Goal: Navigation & Orientation: Find specific page/section

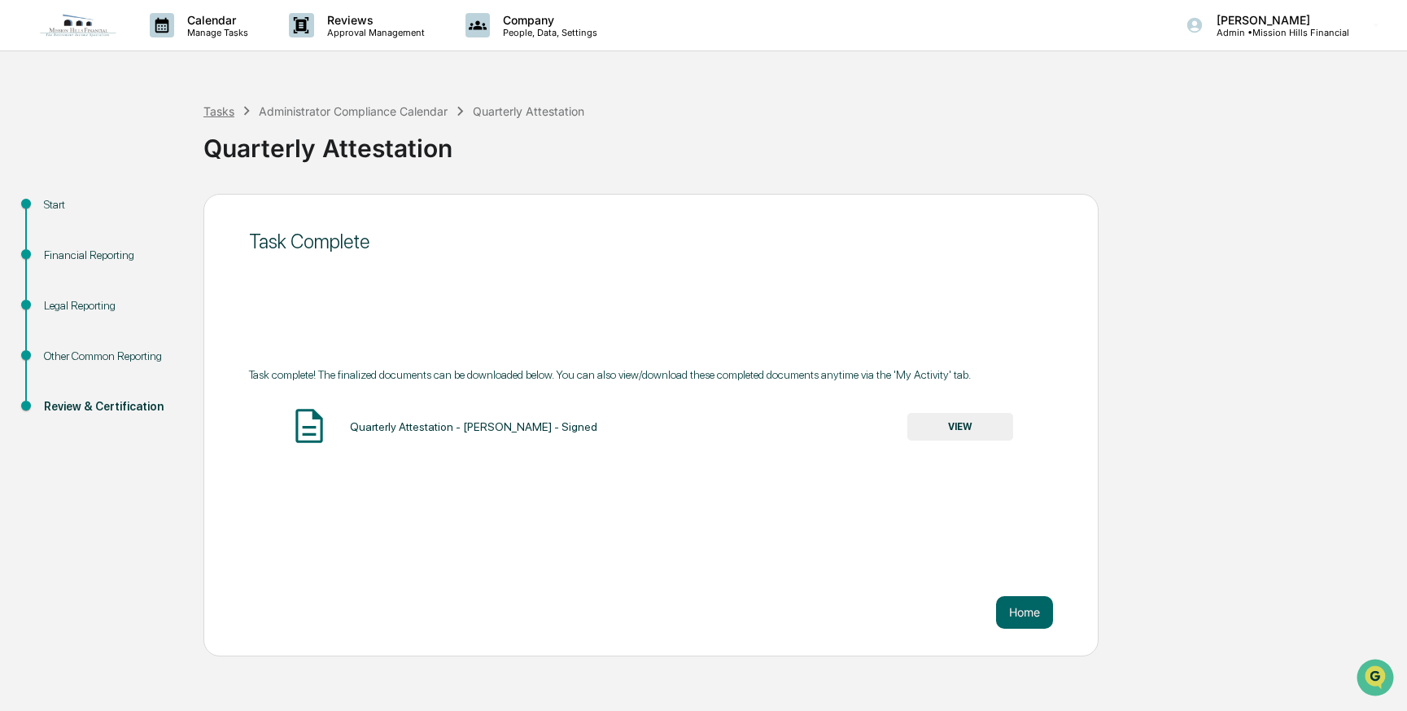
click at [208, 111] on div "Tasks" at bounding box center [218, 111] width 31 height 14
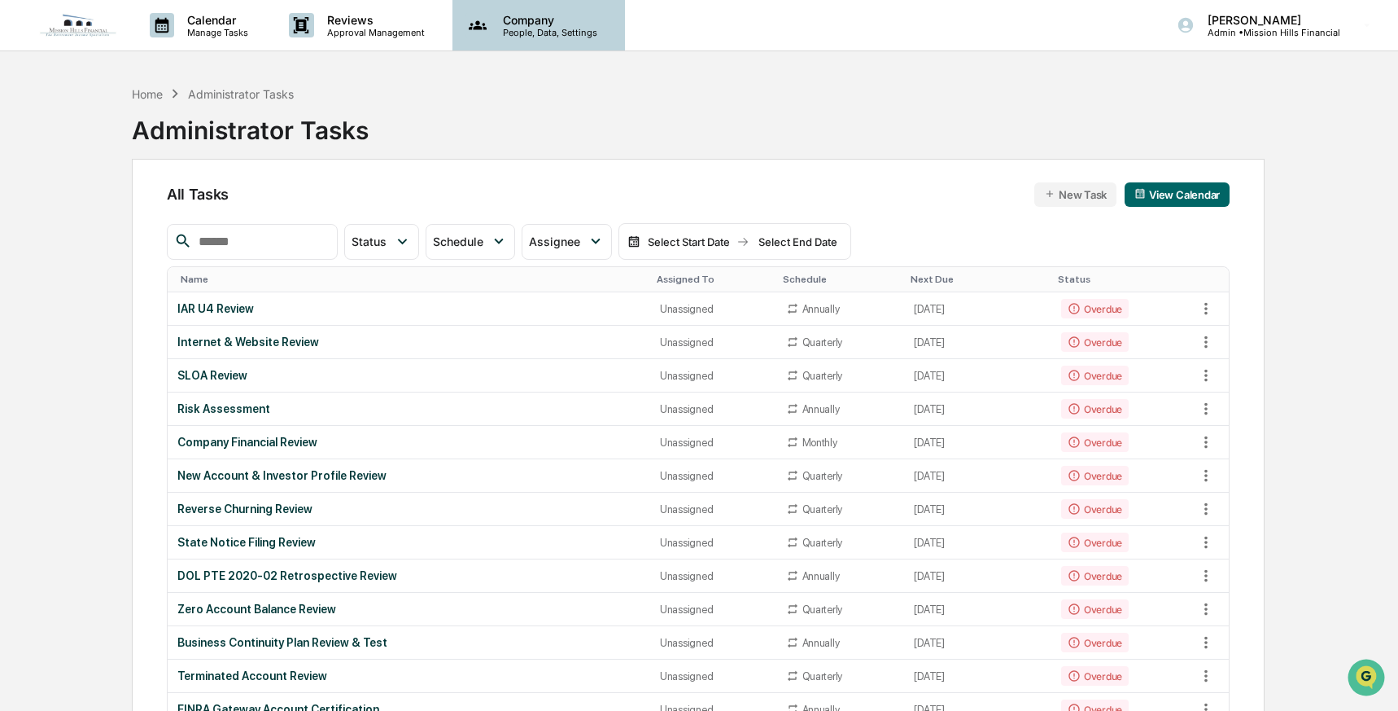
click at [511, 21] on p "Company" at bounding box center [548, 20] width 116 height 14
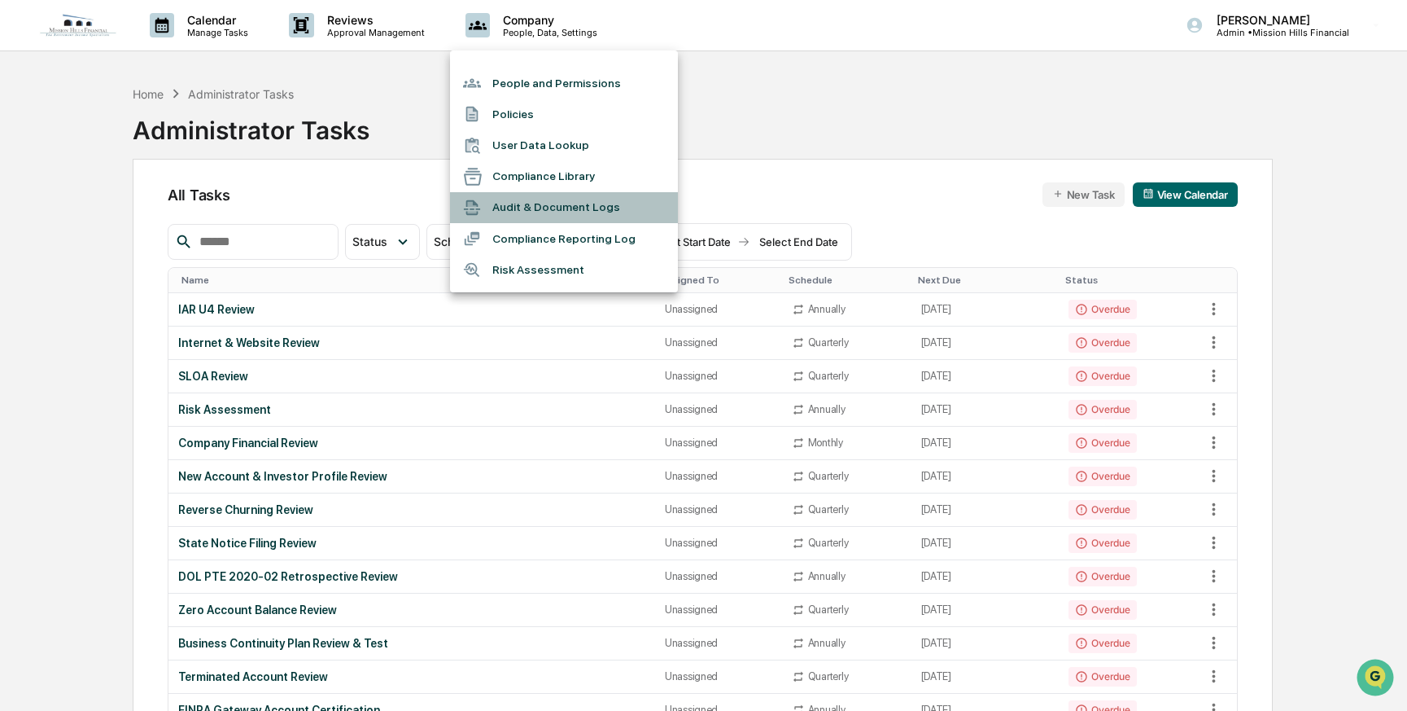
click at [507, 203] on li "Audit & Document Logs" at bounding box center [564, 207] width 228 height 31
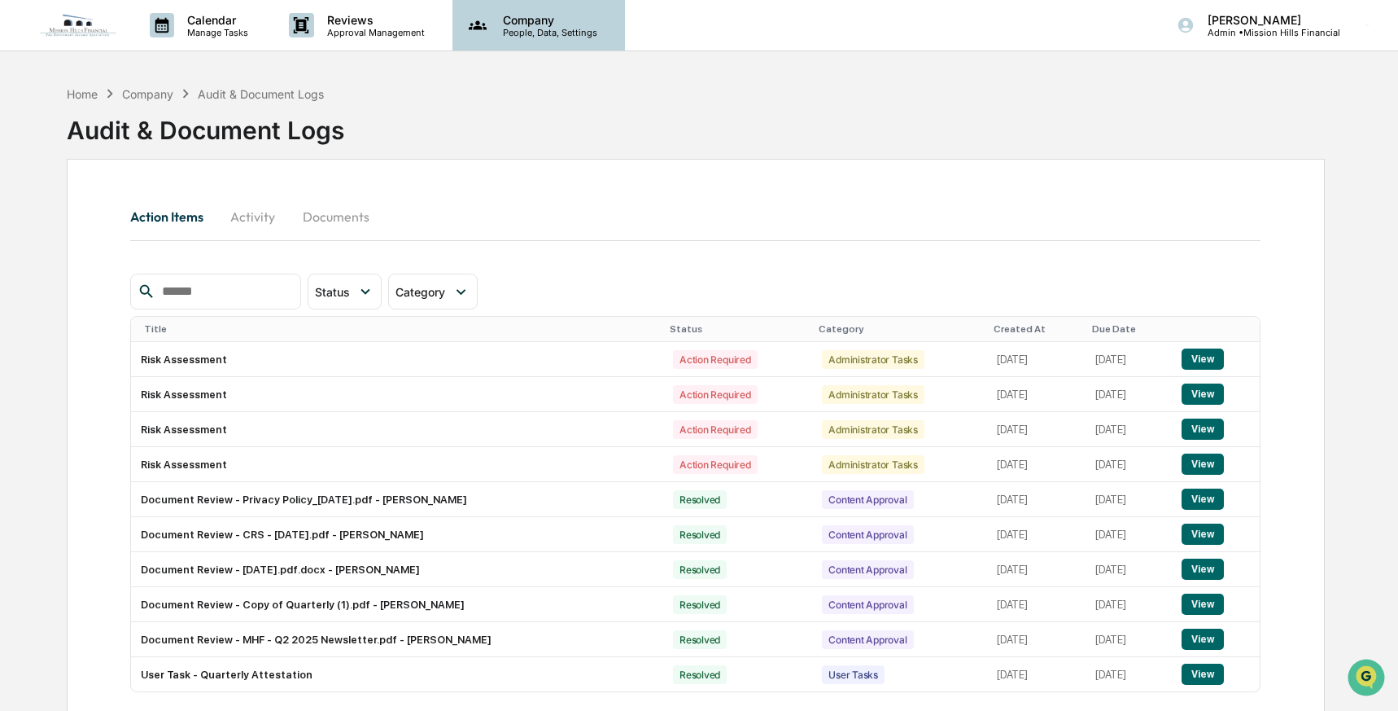
click at [522, 27] on p "People, Data, Settings" at bounding box center [548, 32] width 116 height 11
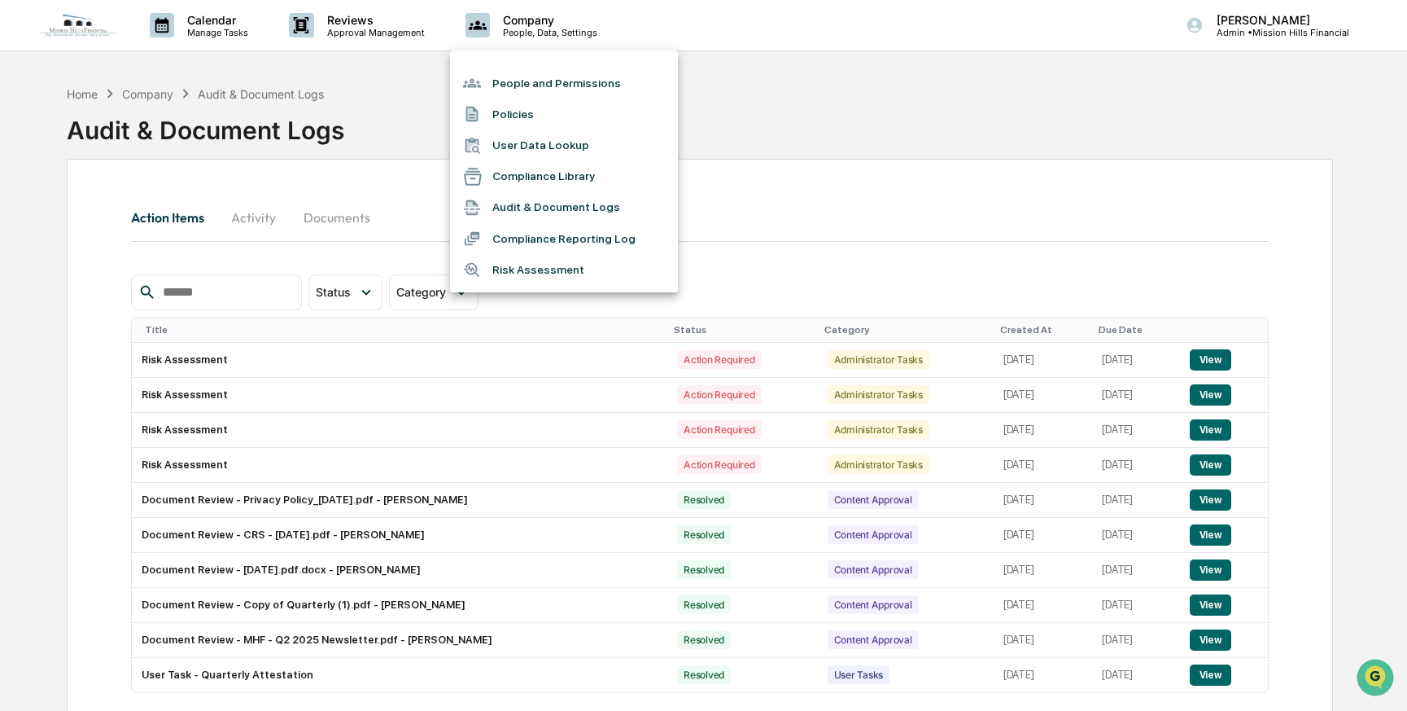
click at [540, 238] on li "Compliance Reporting Log" at bounding box center [564, 238] width 228 height 31
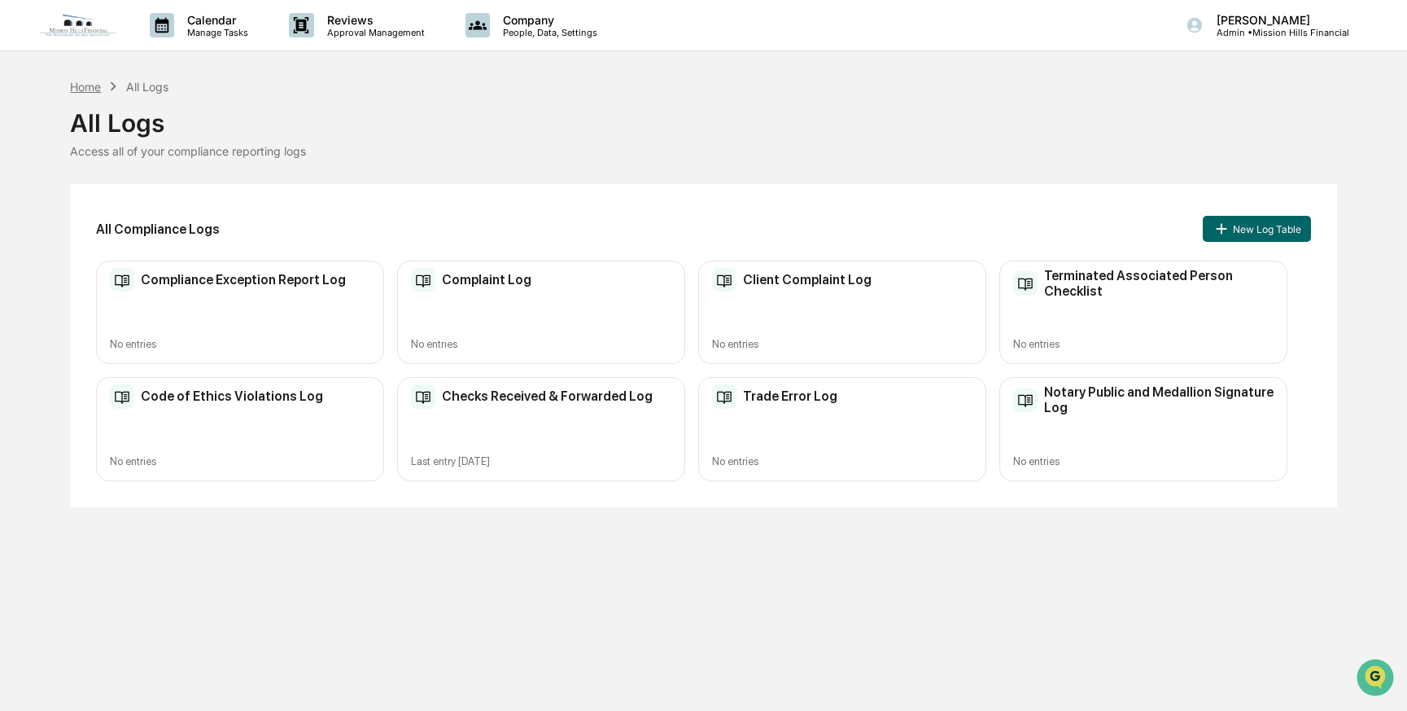
click at [85, 89] on div "Home" at bounding box center [85, 87] width 31 height 14
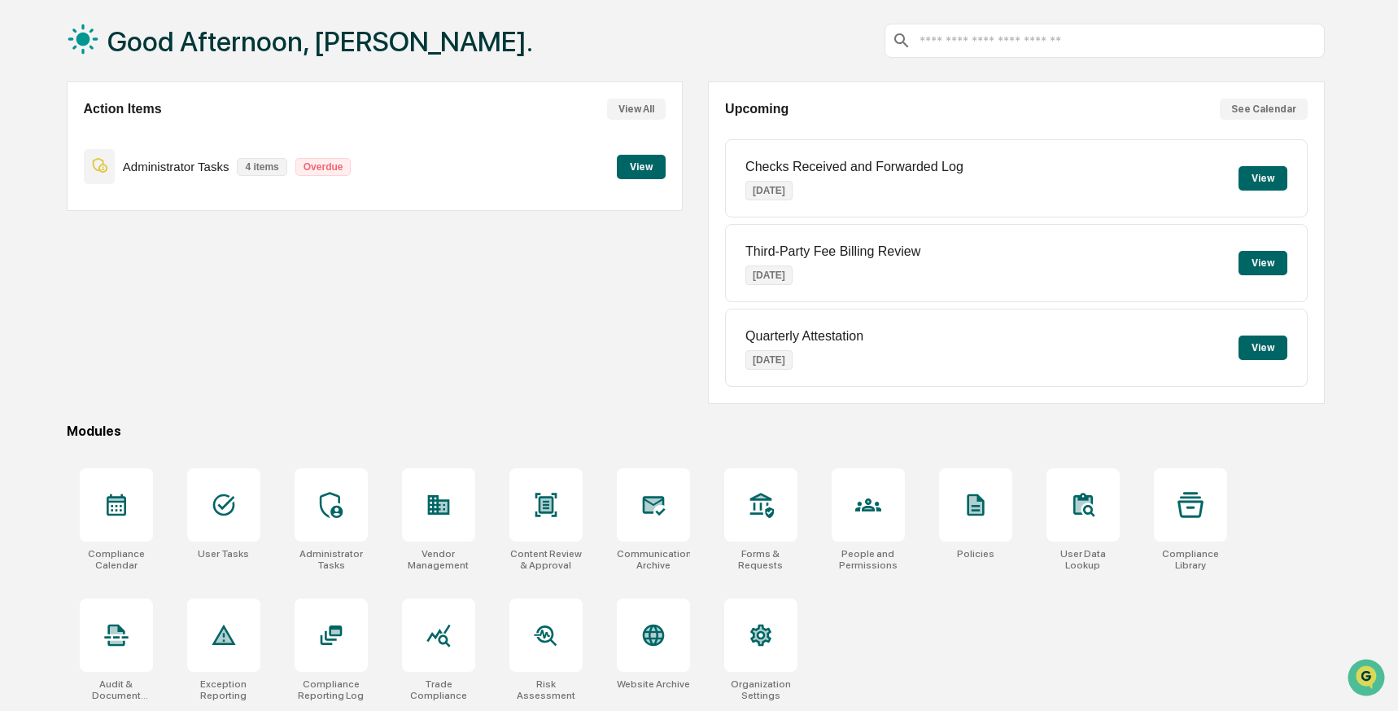
scroll to position [81, 0]
drag, startPoint x: 1035, startPoint y: 536, endPoint x: 912, endPoint y: 627, distance: 153.7
click at [912, 627] on div "Compliance Calendar User Tasks Administrator Tasks Vendor Management Content Re…" at bounding box center [696, 584] width 1258 height 252
click at [753, 509] on icon at bounding box center [762, 504] width 24 height 25
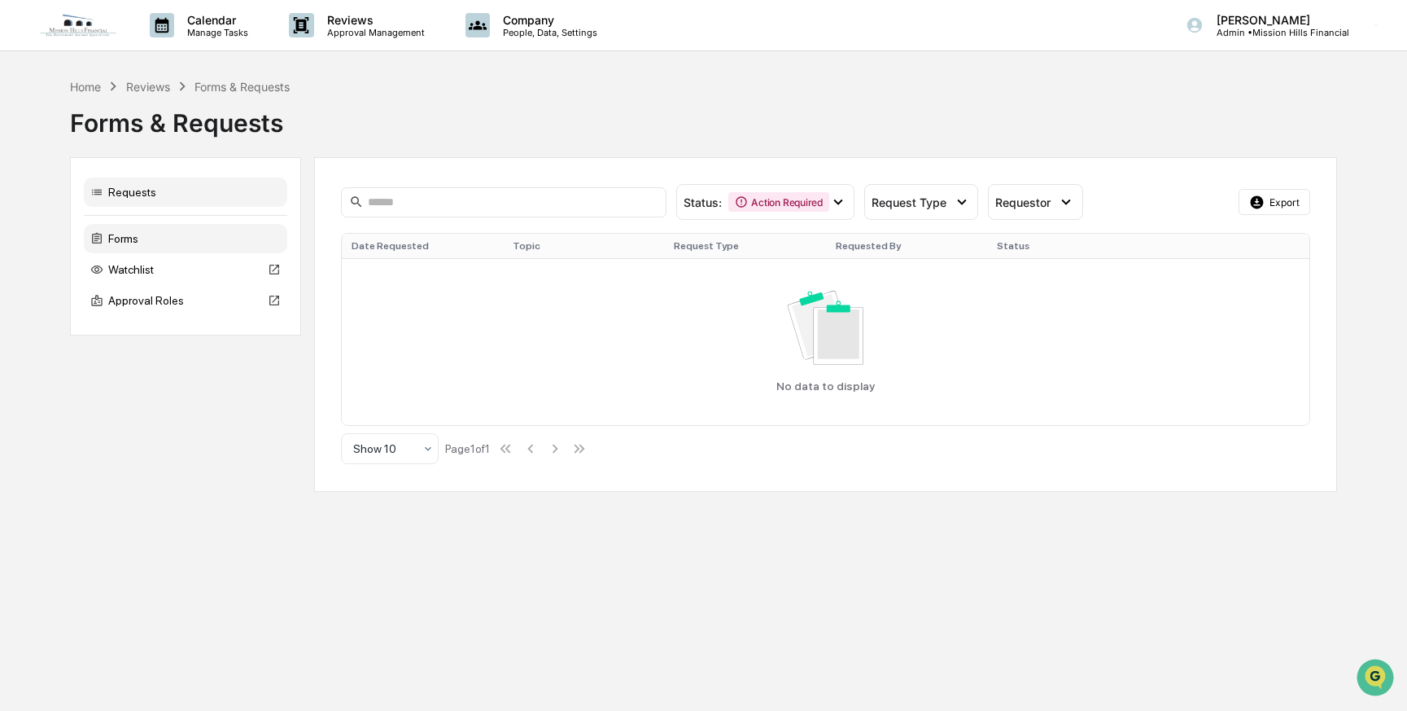
click at [135, 243] on div "Forms" at bounding box center [185, 238] width 203 height 29
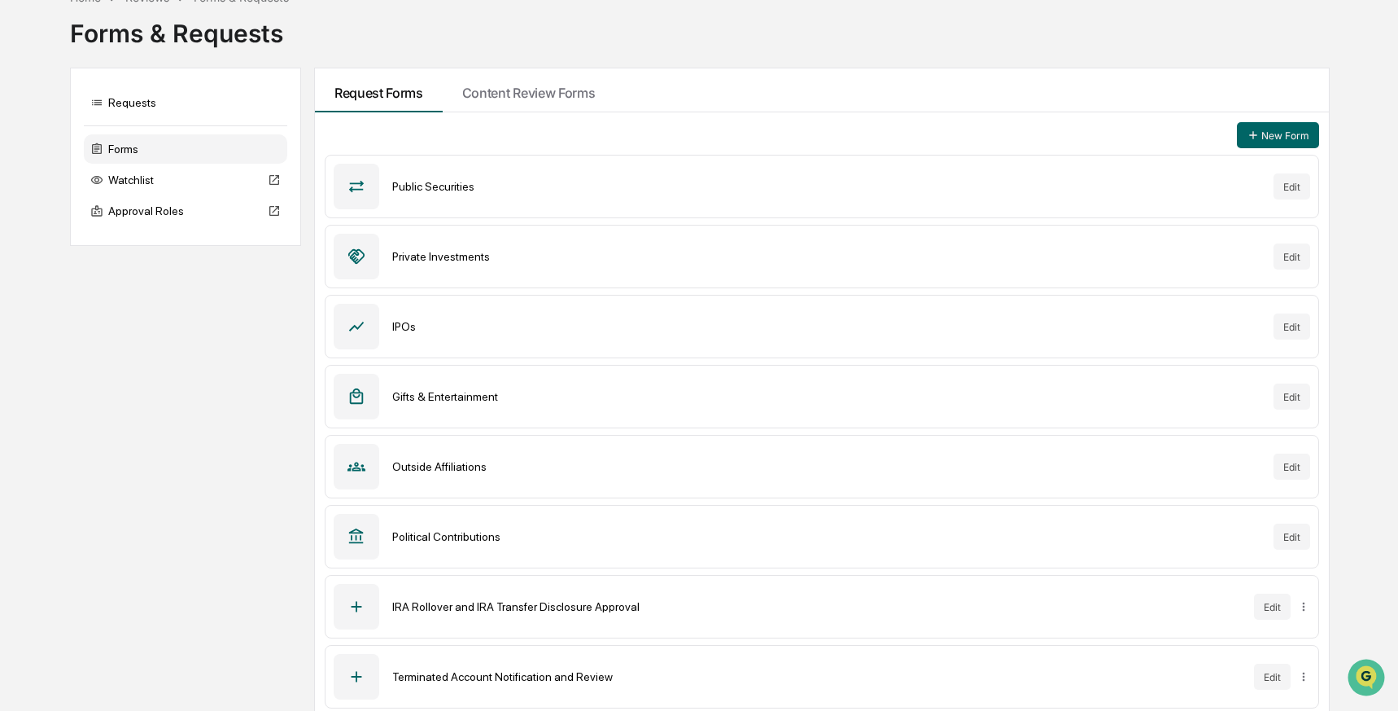
scroll to position [98, 0]
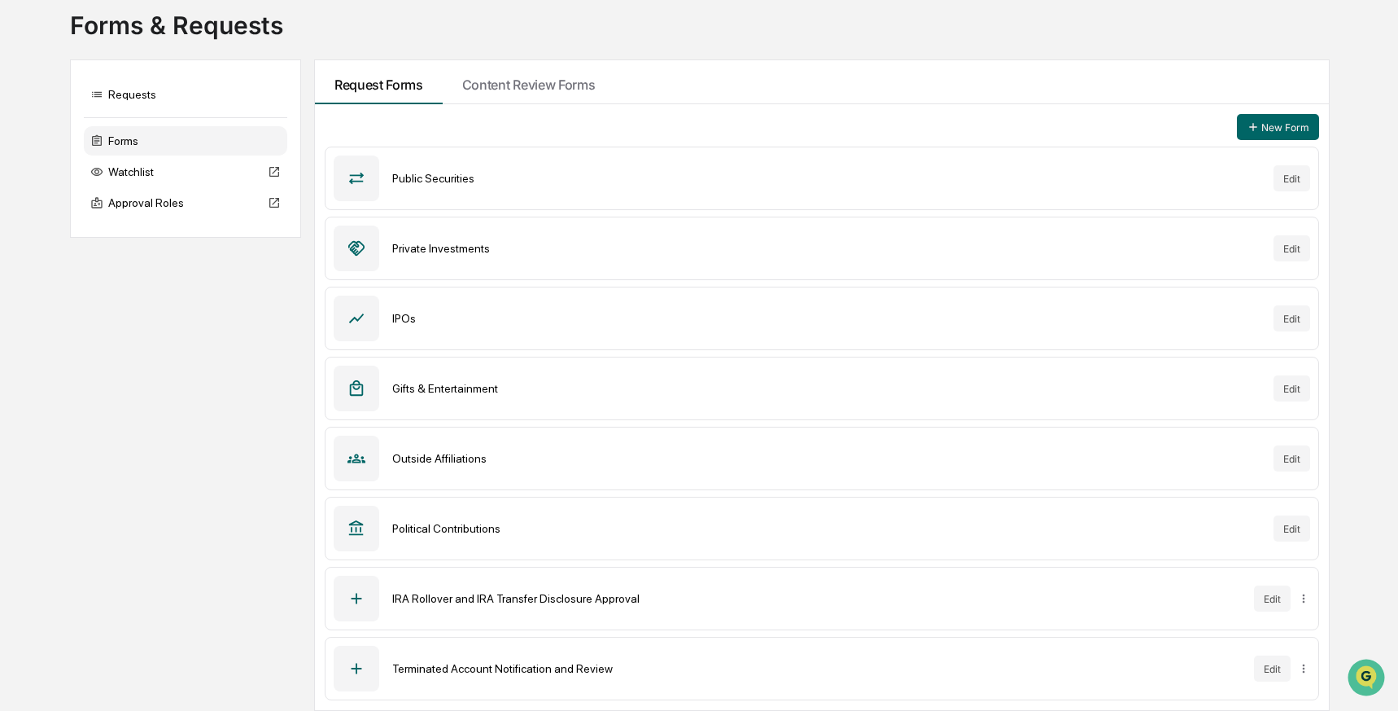
click at [430, 457] on div "Outside Affiliations" at bounding box center [826, 458] width 868 height 13
click at [411, 460] on div "Outside Affiliations" at bounding box center [826, 458] width 868 height 13
click at [433, 526] on div "Political Contributions" at bounding box center [826, 528] width 868 height 13
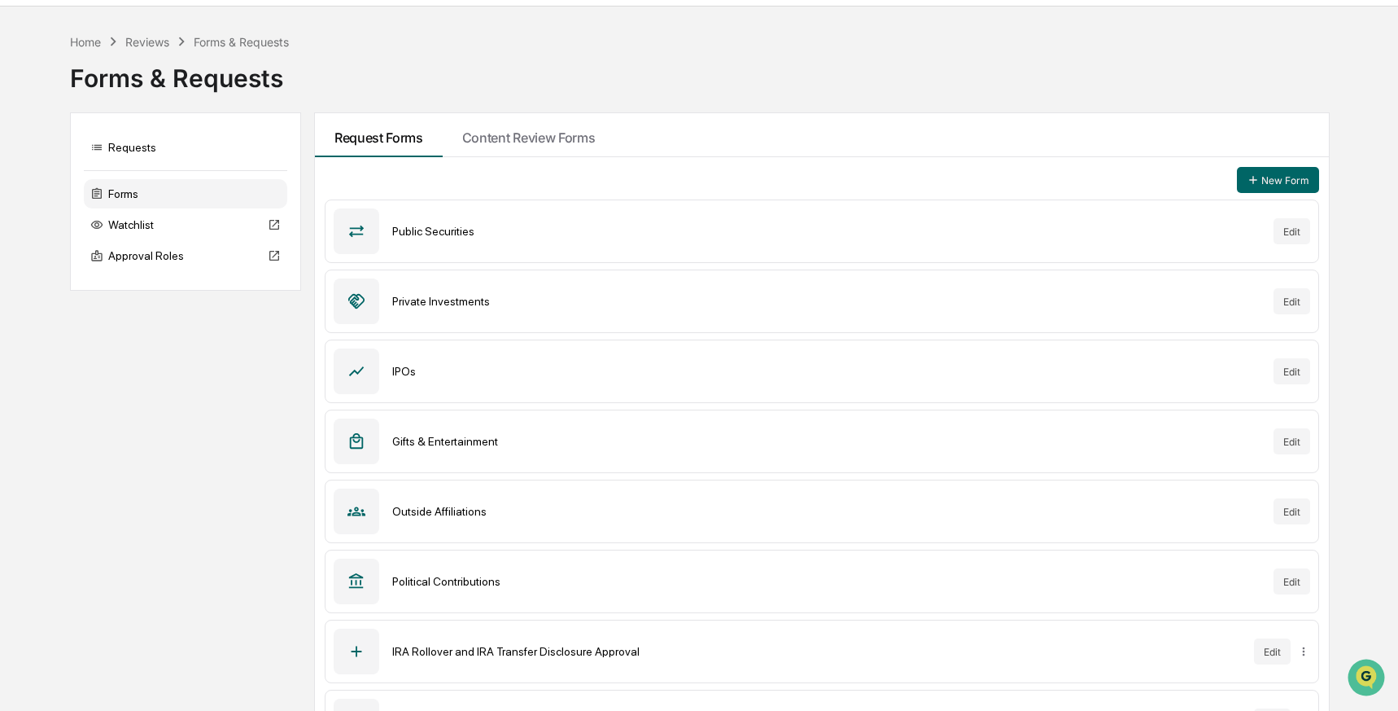
scroll to position [0, 0]
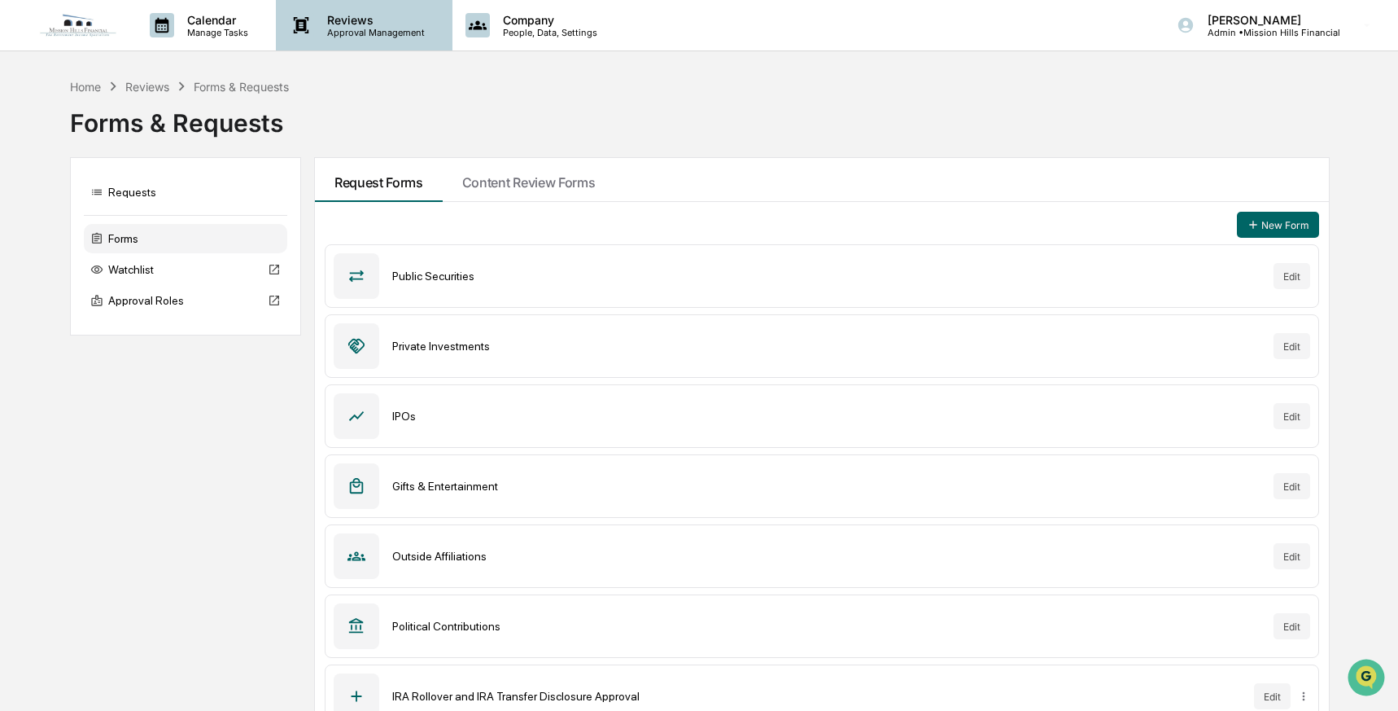
click at [356, 25] on p "Reviews" at bounding box center [373, 20] width 119 height 14
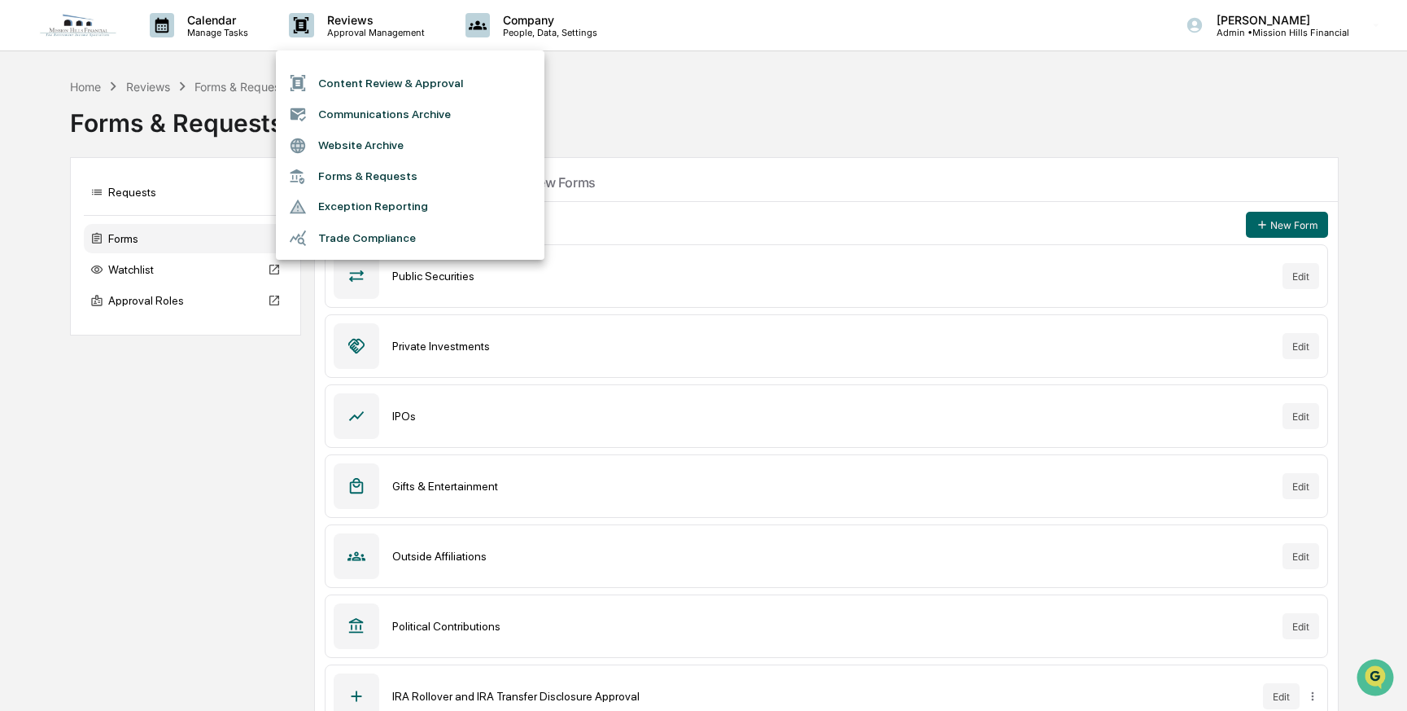
click at [610, 107] on div at bounding box center [703, 355] width 1407 height 711
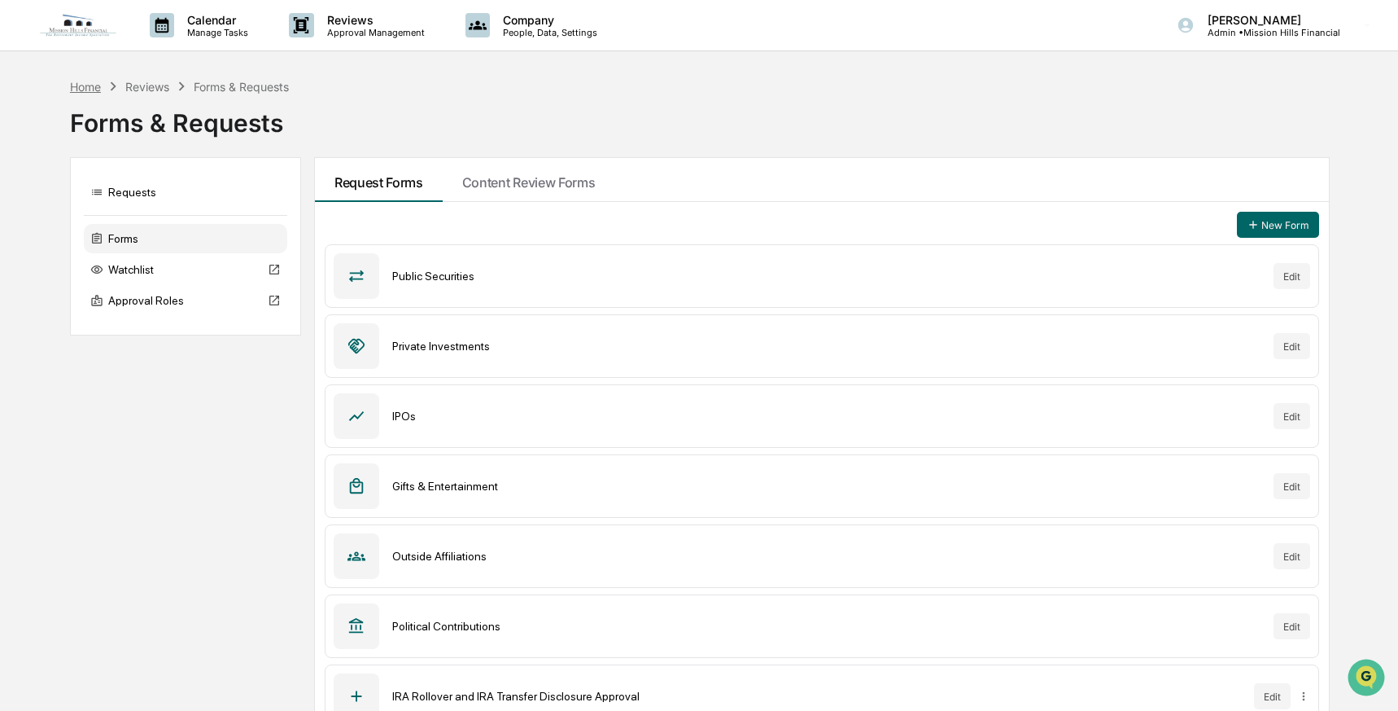
click at [93, 83] on div "Home" at bounding box center [85, 87] width 31 height 14
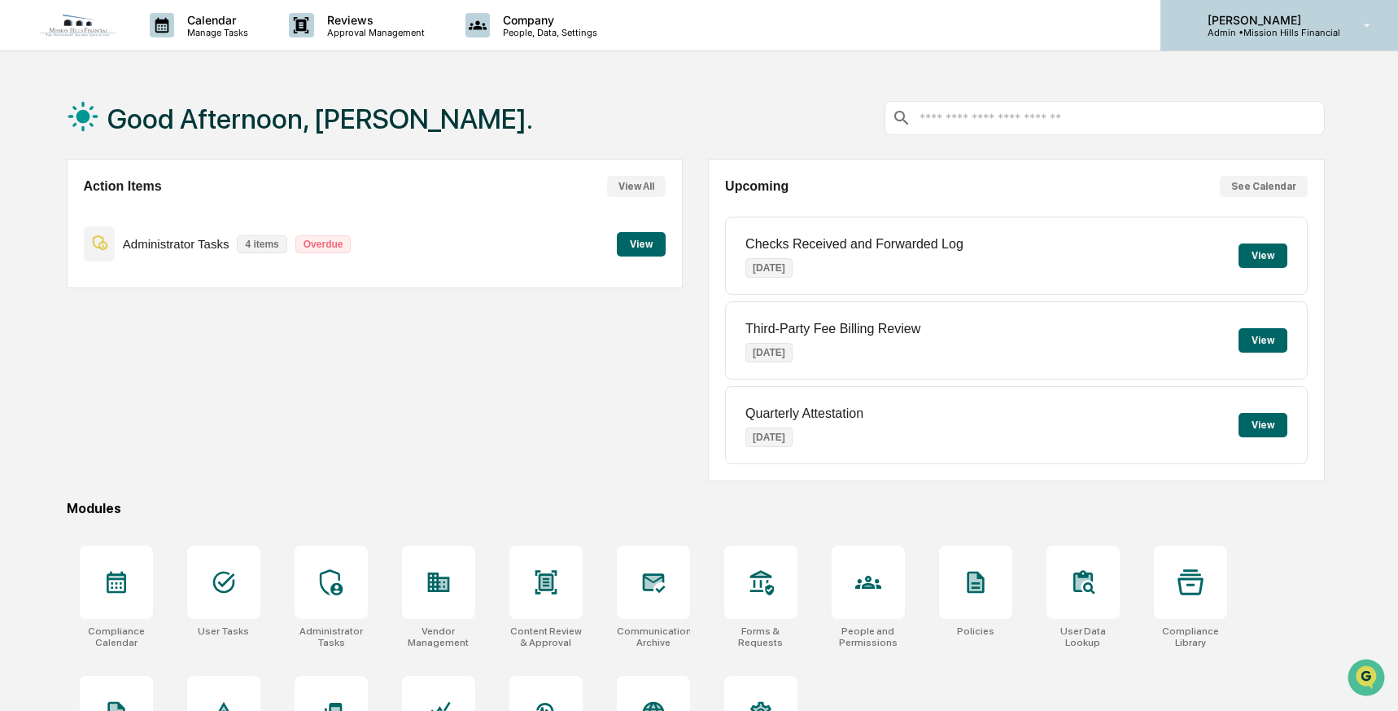
click at [1267, 30] on p "Admin • [GEOGRAPHIC_DATA]" at bounding box center [1268, 32] width 146 height 11
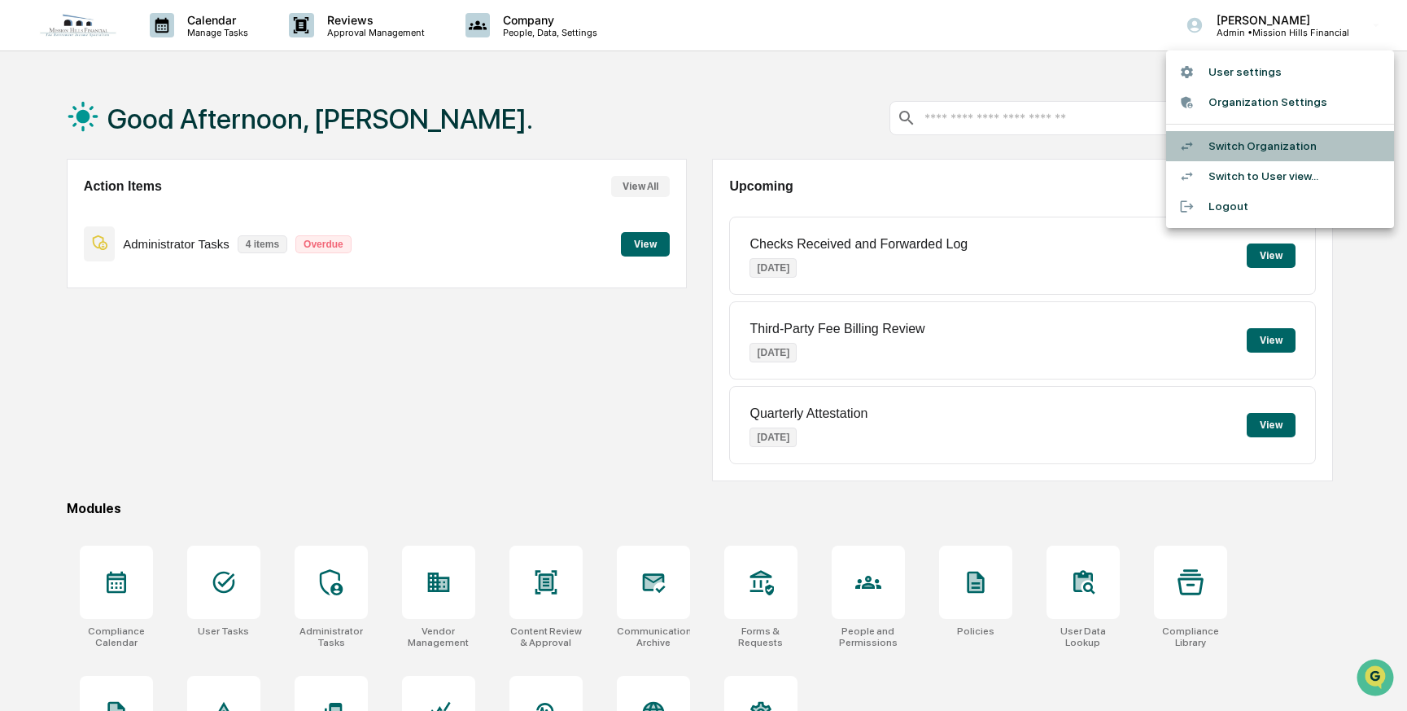
click at [1240, 149] on li "Switch Organization" at bounding box center [1280, 146] width 228 height 30
